Goal: Navigation & Orientation: Go to known website

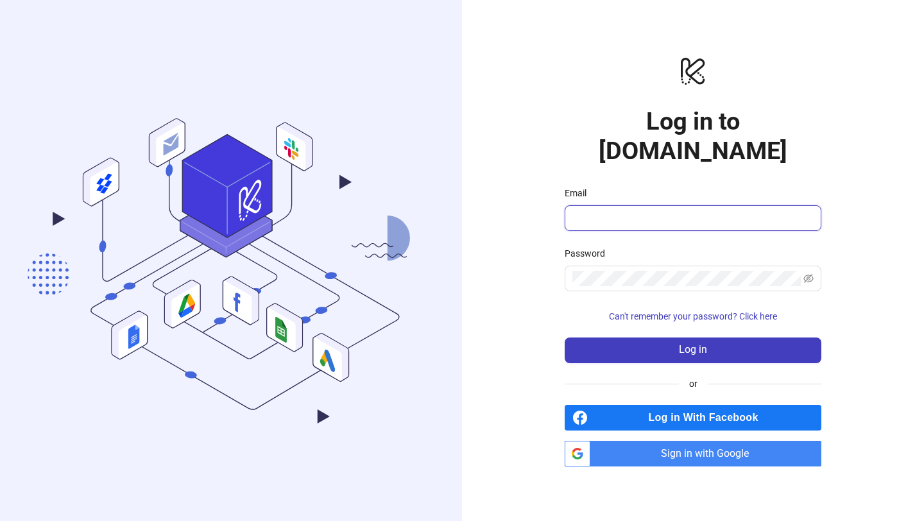
click at [660, 211] on input "Email" at bounding box center [691, 218] width 239 height 15
click at [646, 273] on span at bounding box center [693, 279] width 257 height 26
click at [630, 205] on span at bounding box center [693, 218] width 257 height 26
click at [630, 441] on span "Sign in with Google" at bounding box center [709, 454] width 226 height 26
click at [497, 186] on div "logo/logo-mobile Log in to [DOMAIN_NAME] Email Password Can't remember your pas…" at bounding box center [693, 260] width 462 height 521
